Goal: Navigation & Orientation: Find specific page/section

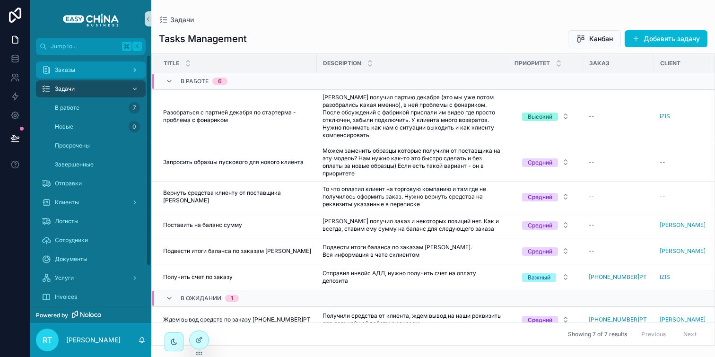
click at [100, 76] on div "Заказы" at bounding box center [91, 69] width 98 height 15
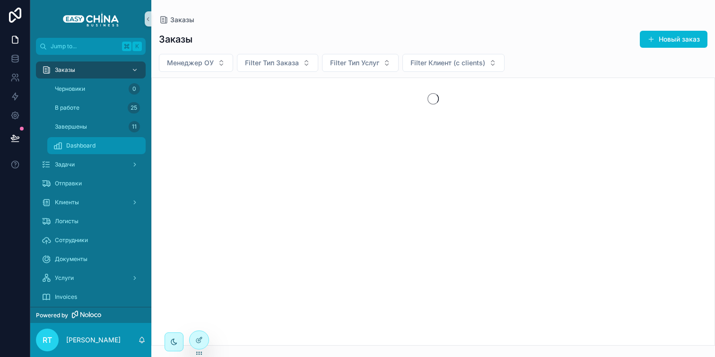
click at [106, 149] on div "Dashboard" at bounding box center [96, 145] width 87 height 15
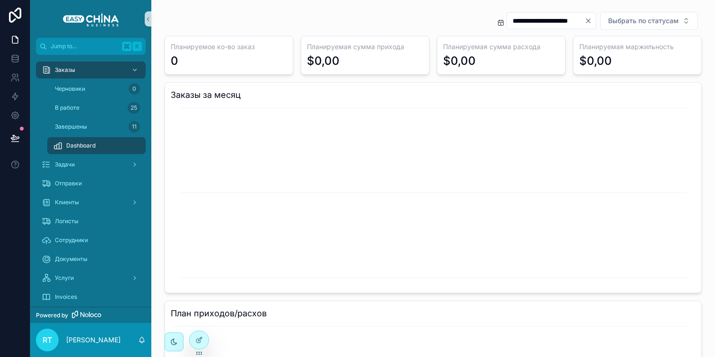
click at [585, 18] on icon "Clear" at bounding box center [589, 21] width 8 height 8
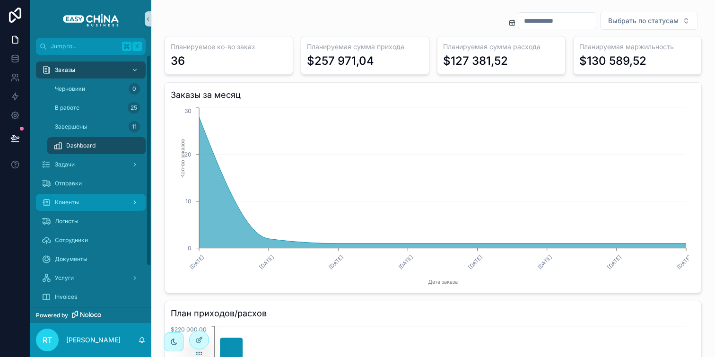
click at [106, 201] on div "Клиенты" at bounding box center [91, 202] width 98 height 15
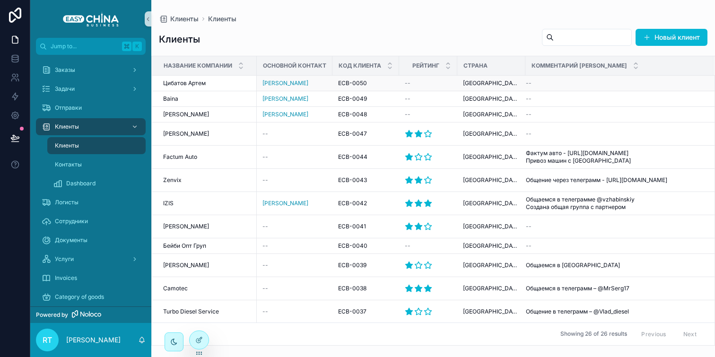
click at [202, 81] on span "Цибатов Артем" at bounding box center [184, 83] width 43 height 8
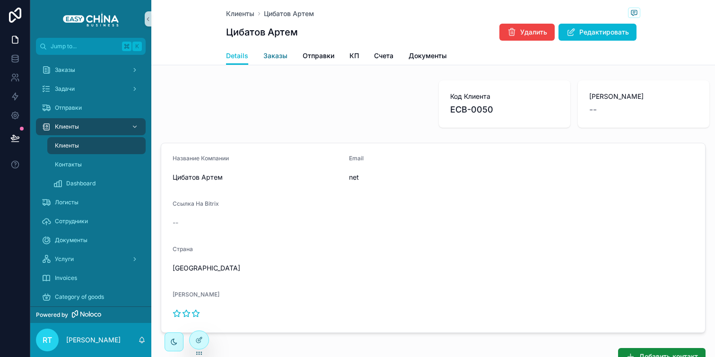
click at [280, 54] on span "Заказы" at bounding box center [276, 55] width 24 height 9
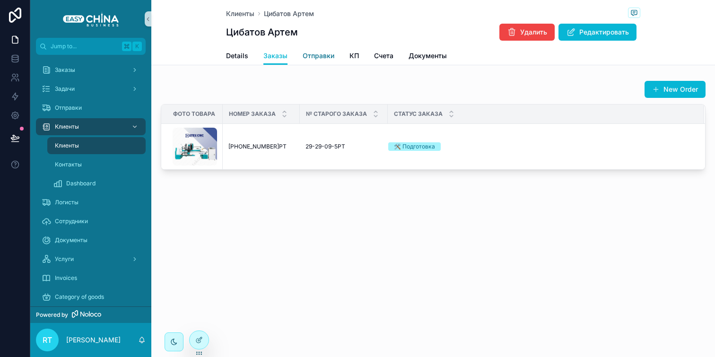
click at [318, 53] on span "Отправки" at bounding box center [319, 55] width 32 height 9
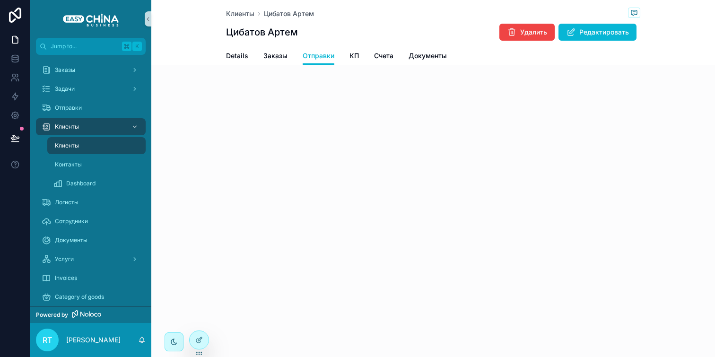
click at [347, 57] on div "Details Заказы Отправки КП Счета Документы" at bounding box center [433, 56] width 414 height 18
click at [352, 57] on span "КП" at bounding box center [354, 55] width 9 height 9
click at [270, 53] on span "Заказы" at bounding box center [276, 55] width 24 height 9
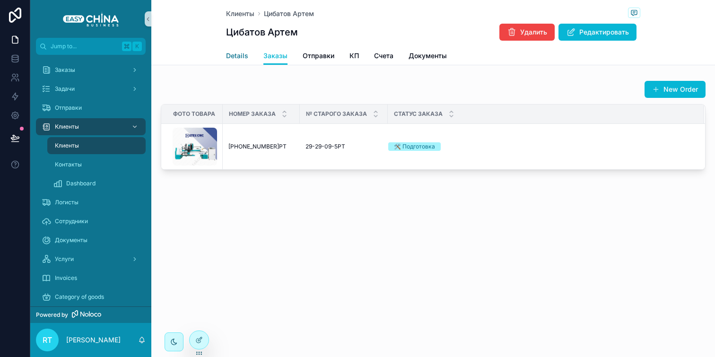
click at [241, 59] on span "Details" at bounding box center [237, 55] width 22 height 9
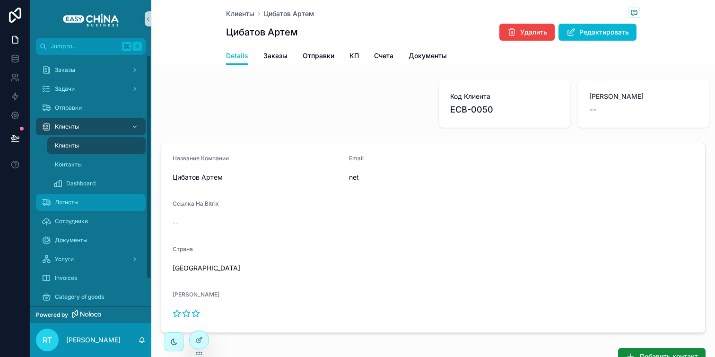
click at [104, 201] on div "Логисты" at bounding box center [91, 202] width 98 height 15
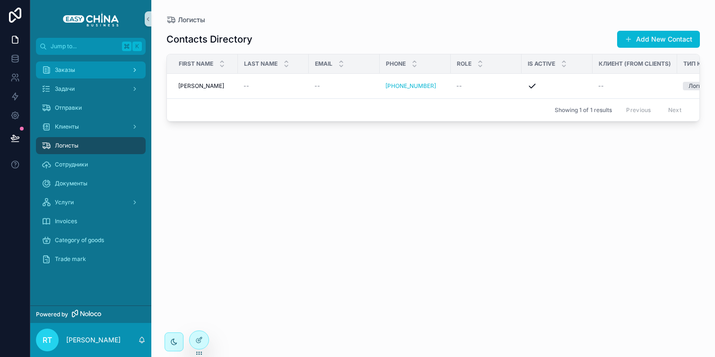
click at [72, 62] on link "Заказы" at bounding box center [91, 70] width 110 height 17
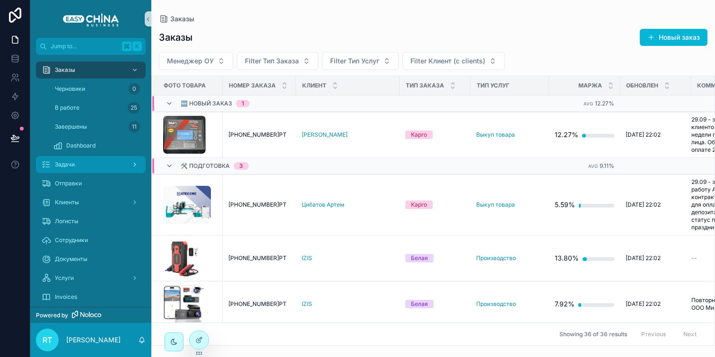
click at [78, 168] on div "Задачи" at bounding box center [91, 164] width 98 height 15
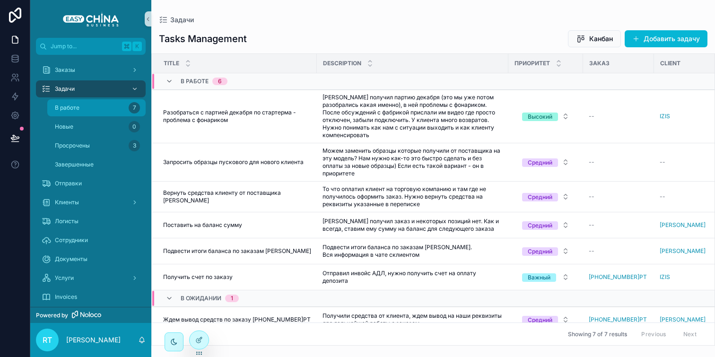
click at [99, 105] on div "В работе 7" at bounding box center [96, 107] width 87 height 15
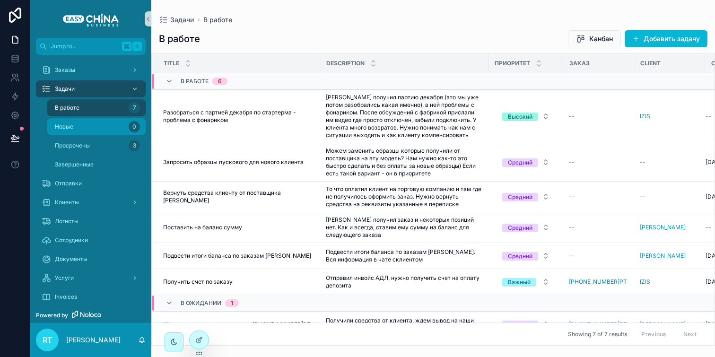
click at [101, 124] on div "Новые 0" at bounding box center [96, 126] width 87 height 15
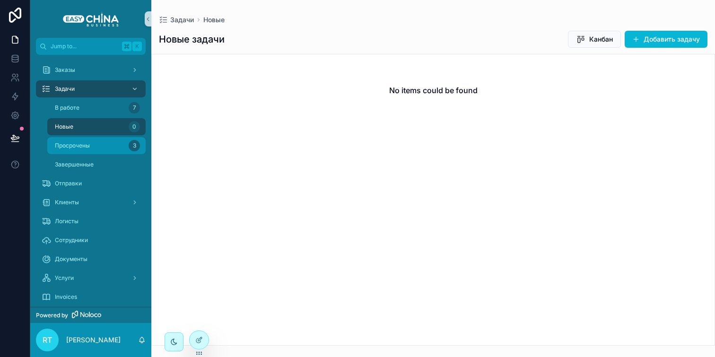
click at [98, 143] on div "Просрочены 3" at bounding box center [96, 145] width 87 height 15
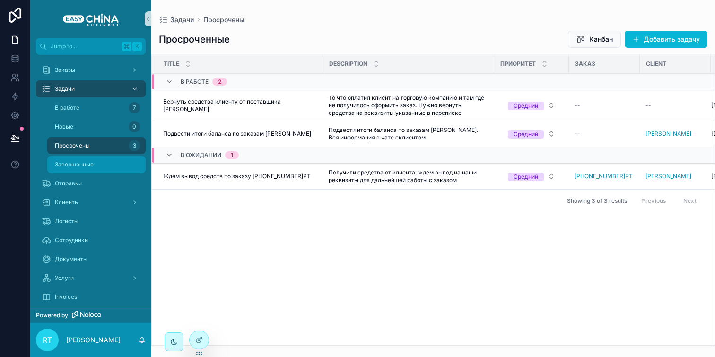
click at [97, 163] on div "Завершенные" at bounding box center [96, 164] width 87 height 15
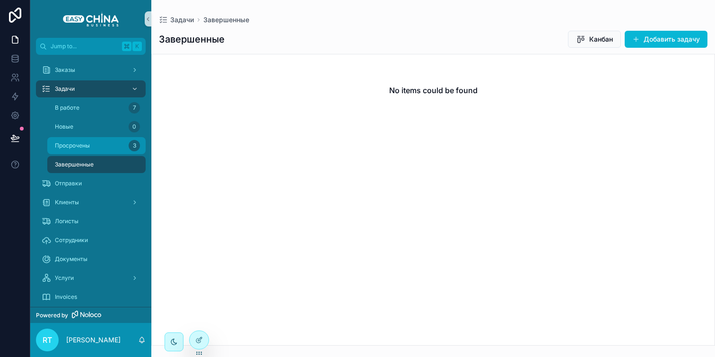
click at [101, 141] on div "Просрочены 3" at bounding box center [96, 145] width 87 height 15
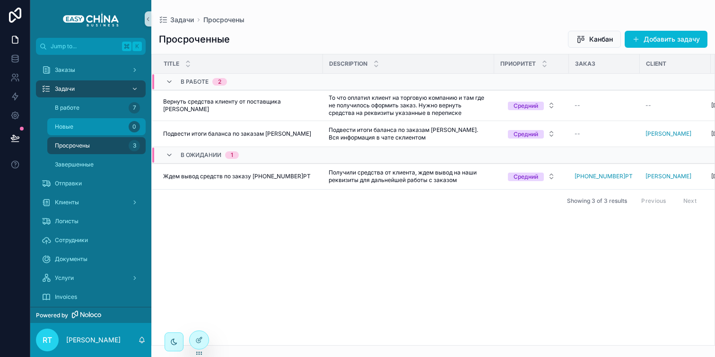
click at [101, 128] on div "Новые 0" at bounding box center [96, 126] width 87 height 15
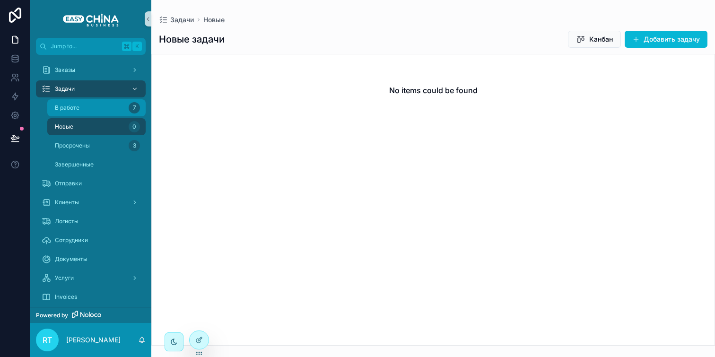
click at [97, 112] on div "В работе 7" at bounding box center [96, 107] width 87 height 15
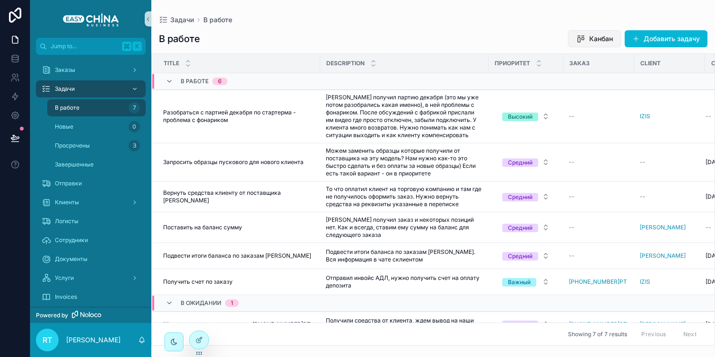
click at [595, 38] on span "Канбан" at bounding box center [602, 38] width 24 height 9
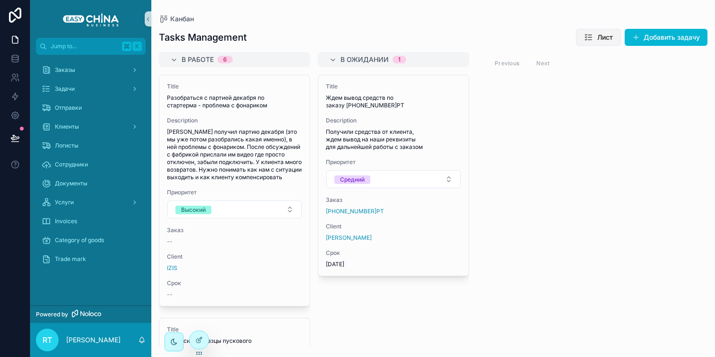
click at [606, 34] on span "Лист" at bounding box center [606, 37] width 16 height 9
